Goal: Information Seeking & Learning: Learn about a topic

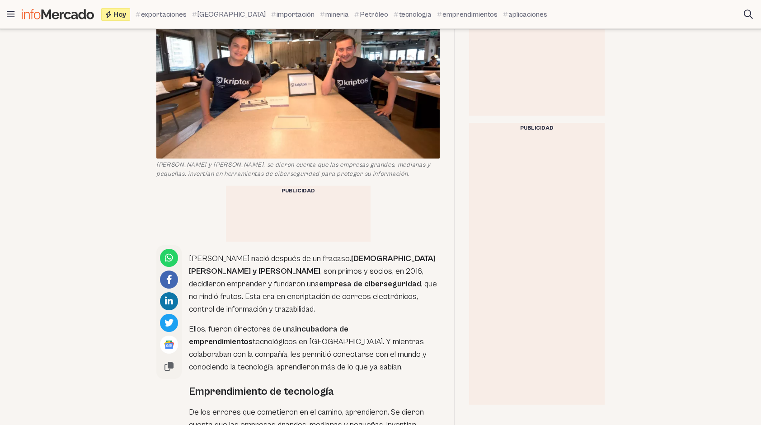
scroll to position [181, 0]
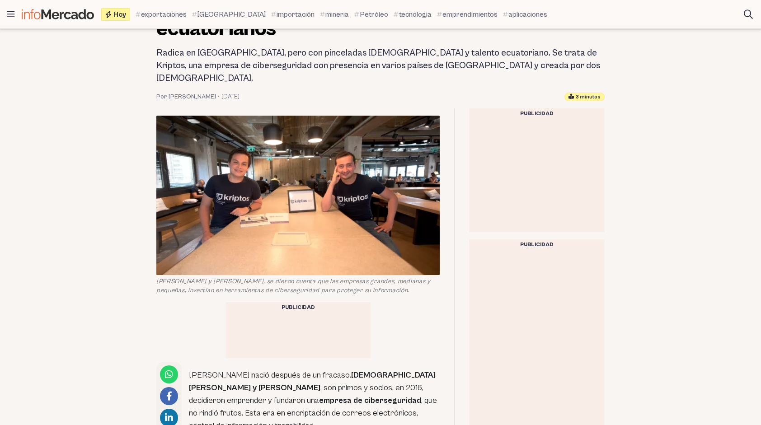
click at [305, 212] on img at bounding box center [297, 196] width 283 height 160
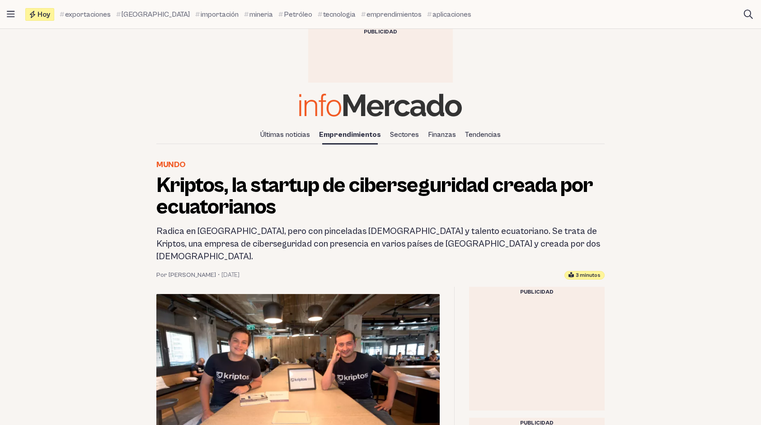
scroll to position [0, 0]
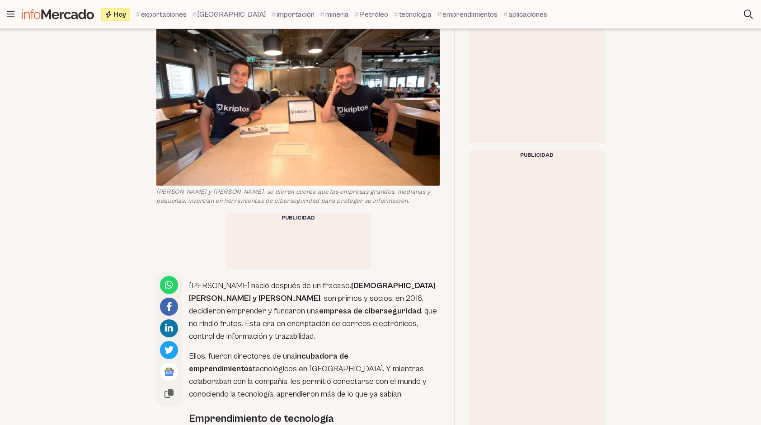
scroll to position [271, 0]
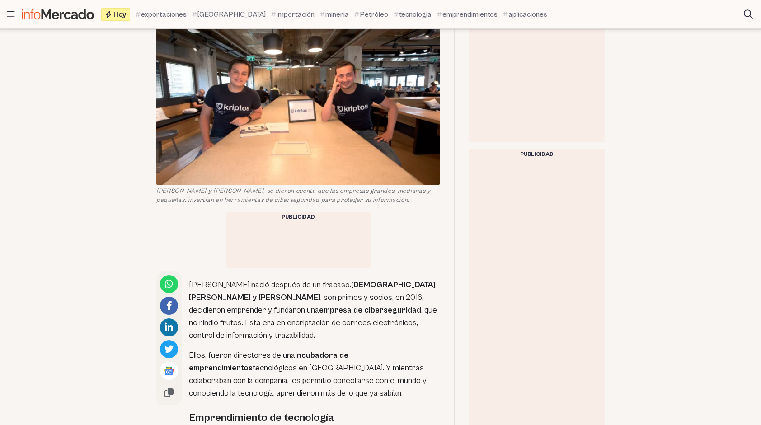
click at [293, 187] on figcaption "[PERSON_NAME] y [PERSON_NAME], se dieron cuenta que las empresas grandes, media…" at bounding box center [297, 196] width 283 height 18
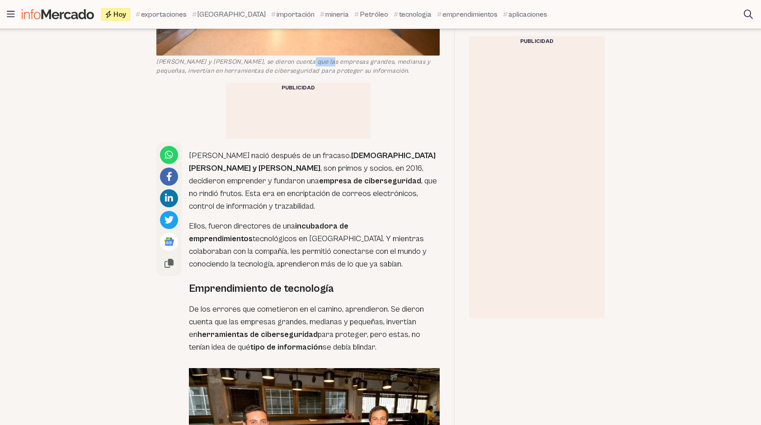
scroll to position [407, 0]
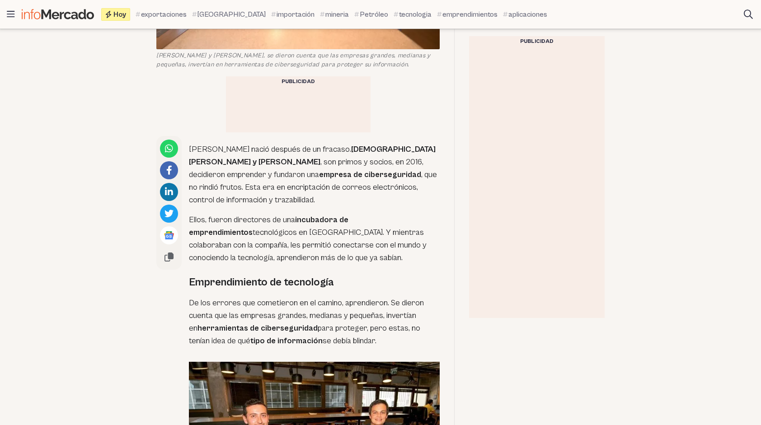
click at [324, 215] on strong "incubadora de emprendimientos" at bounding box center [269, 226] width 160 height 22
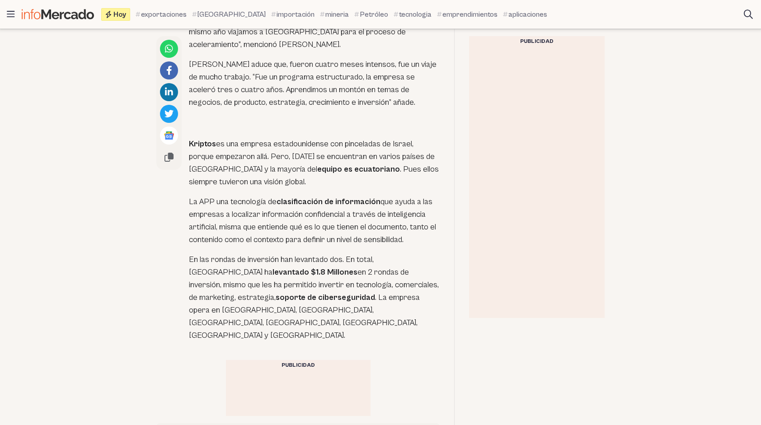
scroll to position [1402, 0]
